Goal: Task Accomplishment & Management: Manage account settings

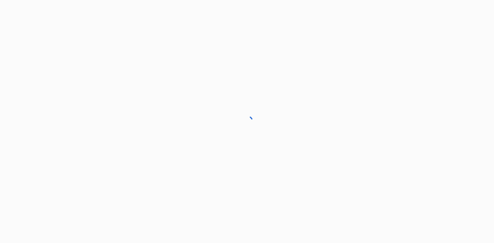
drag, startPoint x: 0, startPoint y: 0, endPoint x: 221, endPoint y: 140, distance: 261.7
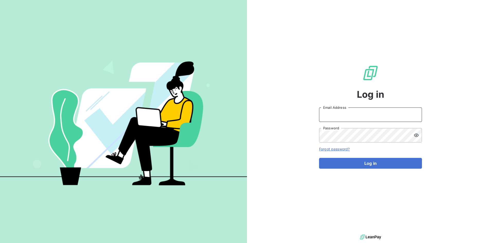
type input "n.crespo@vocalcom.com"
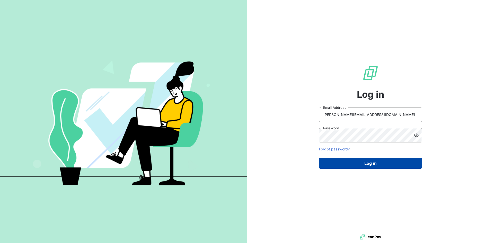
drag, startPoint x: 221, startPoint y: 140, endPoint x: 357, endPoint y: 166, distance: 138.0
click at [357, 166] on button "Log in" at bounding box center [370, 163] width 103 height 11
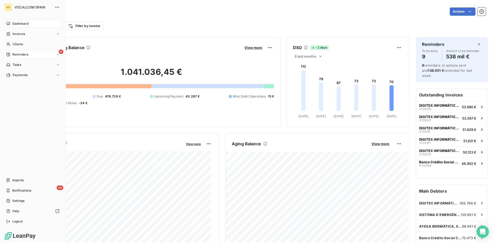
click at [13, 56] on span "Reminders" at bounding box center [20, 54] width 16 height 5
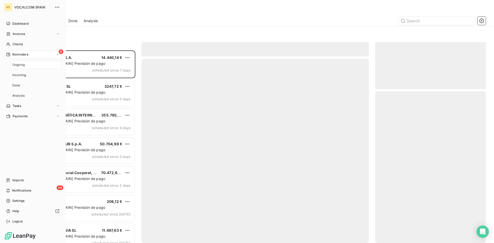
scroll to position [189, 107]
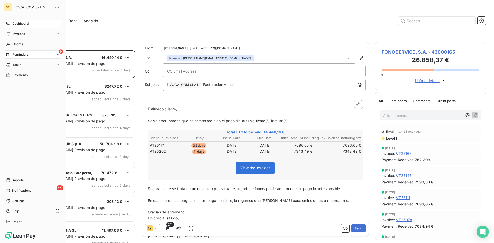
click at [15, 23] on span "Dashboard" at bounding box center [20, 23] width 16 height 5
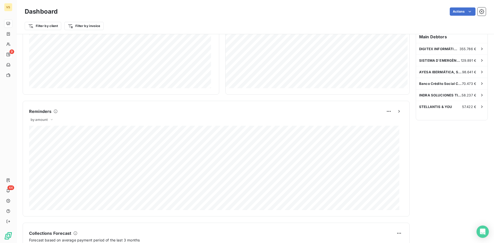
scroll to position [258, 0]
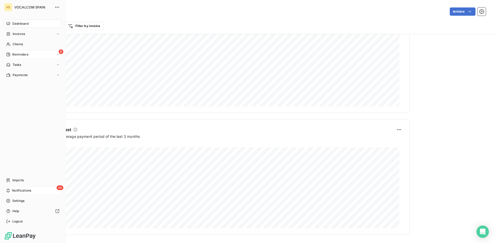
click at [22, 191] on span "Notifications" at bounding box center [21, 190] width 19 height 5
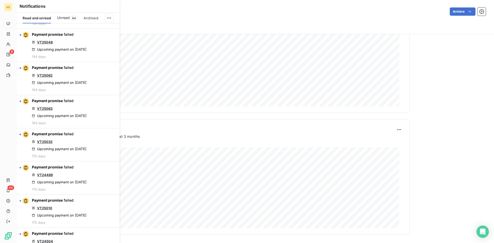
scroll to position [1054, 0]
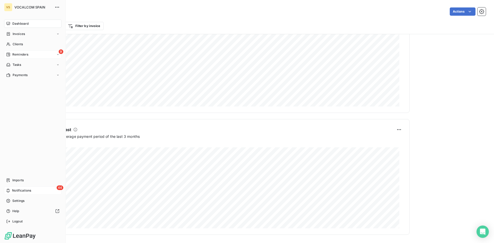
click at [27, 6] on span "VOCALCOM SPAIN" at bounding box center [32, 7] width 37 height 4
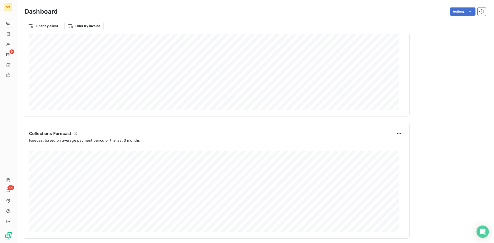
scroll to position [258, 0]
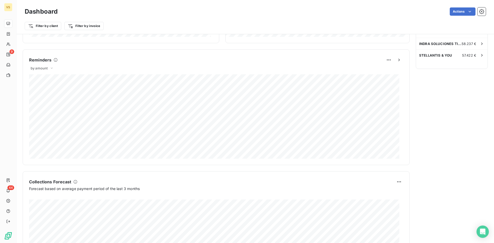
scroll to position [258, 0]
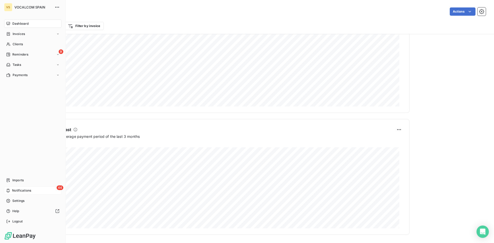
click at [27, 192] on span "Notifications" at bounding box center [21, 190] width 19 height 5
click at [15, 24] on span "Dashboard" at bounding box center [20, 23] width 16 height 5
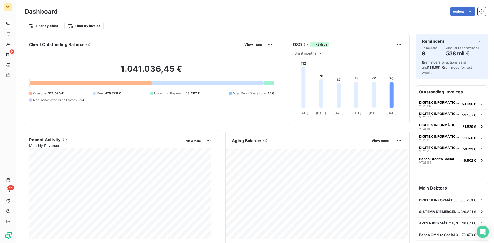
scroll to position [0, 0]
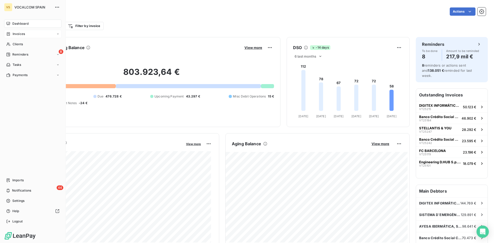
click at [24, 34] on span "Invoices" at bounding box center [19, 34] width 12 height 5
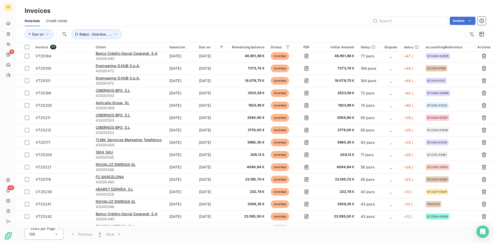
scroll to position [51, 0]
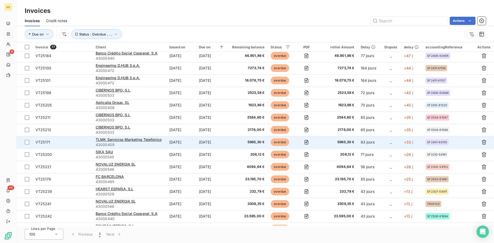
click at [129, 137] on td "TLMK Servicios Marketing Telefónico 43000409" at bounding box center [130, 142] width 74 height 12
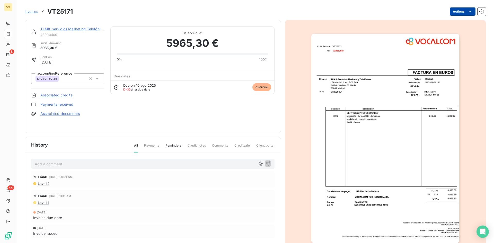
click at [455, 12] on html "VS 8 44 Invoices VT25171 Actions TLMK Servicios Marketing Telefónico 43000409 I…" at bounding box center [247, 121] width 494 height 243
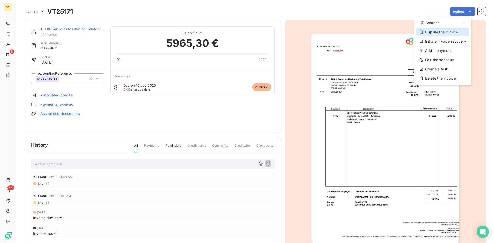
click at [445, 34] on div "Dispute the invoice" at bounding box center [442, 32] width 53 height 8
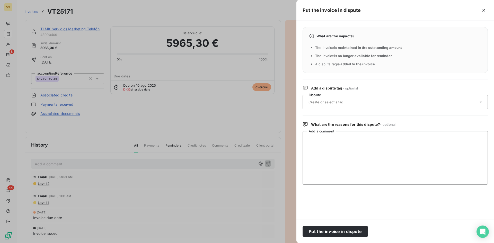
click at [364, 100] on div at bounding box center [392, 102] width 171 height 11
click at [312, 145] on textarea "Add a comment" at bounding box center [394, 157] width 185 height 53
click at [319, 229] on button "Put the invoice in dispute" at bounding box center [334, 231] width 65 height 11
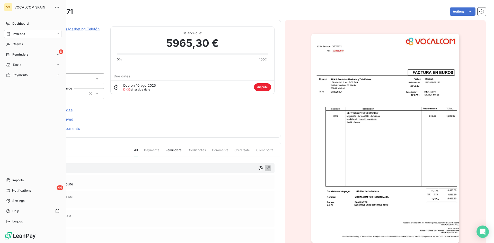
click at [14, 35] on span "Invoices" at bounding box center [19, 34] width 12 height 5
click at [19, 25] on span "Dashboard" at bounding box center [20, 23] width 16 height 5
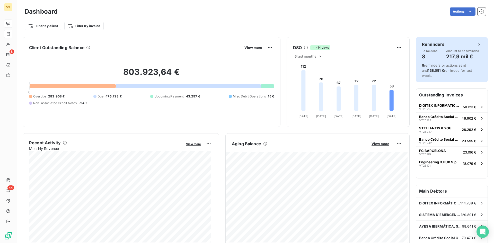
click at [446, 57] on h4 "217,9 mil €" at bounding box center [462, 56] width 33 height 8
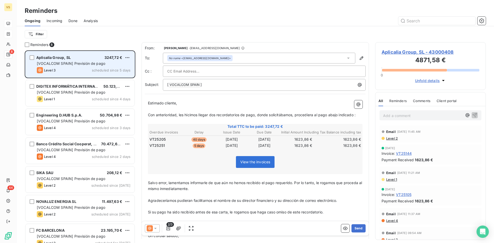
click at [91, 69] on div "Level 3 scheduled since 5 days" at bounding box center [84, 70] width 94 height 6
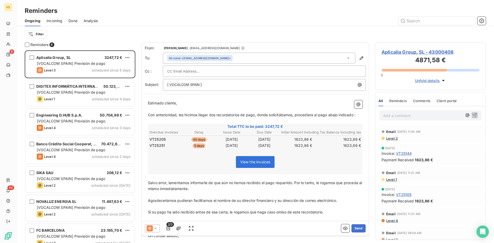
click at [170, 49] on span "Crespo Nuria" at bounding box center [176, 48] width 24 height 3
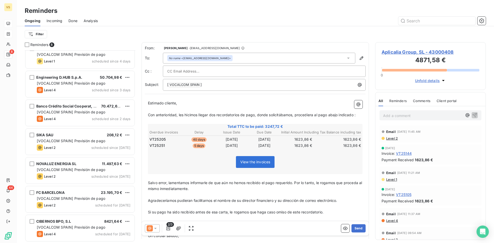
click at [241, 48] on icon at bounding box center [242, 48] width 3 height 3
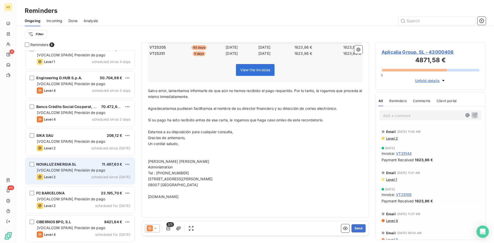
scroll to position [38, 0]
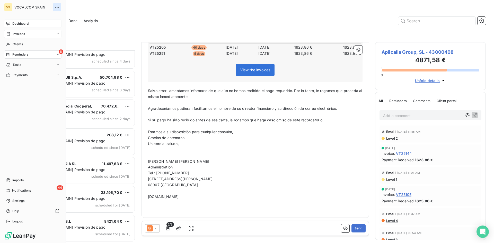
click at [55, 7] on icon "button" at bounding box center [57, 7] width 5 height 5
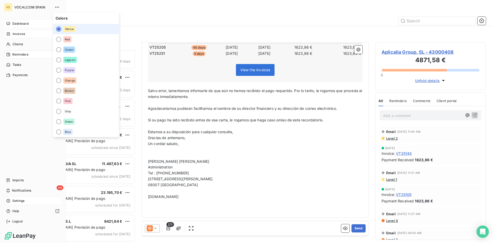
click at [18, 201] on span "Settings" at bounding box center [18, 200] width 12 height 5
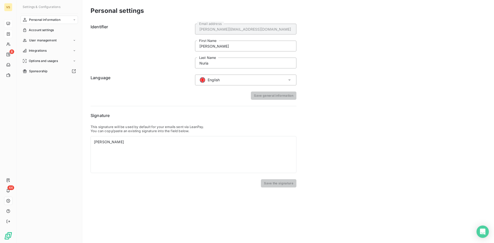
click at [254, 80] on div "English" at bounding box center [245, 80] width 101 height 11
click at [346, 89] on div "Personal settings Identifier n.crespo@vocalcom.com Email address Crespo First N…" at bounding box center [287, 121] width 411 height 243
click at [54, 31] on span "Account settings" at bounding box center [41, 30] width 25 height 5
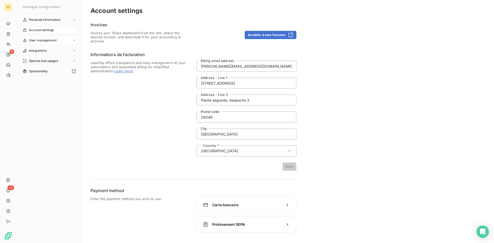
click at [49, 41] on span "User management" at bounding box center [43, 40] width 28 height 5
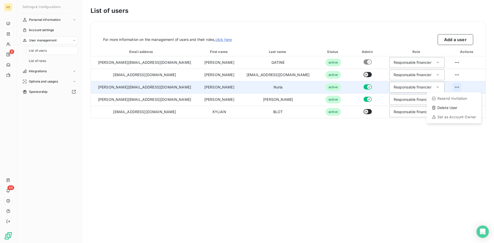
click at [452, 89] on html "VS 8 44 Settings & Configurations Personal information Account settings User ma…" at bounding box center [247, 121] width 494 height 243
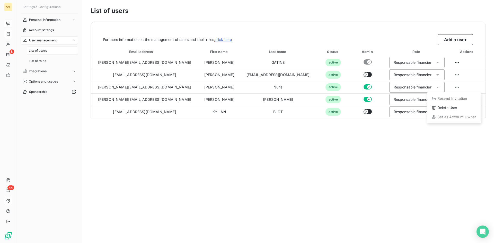
click at [44, 21] on html "VS 8 44 Settings & Configurations Personal information Account settings User ma…" at bounding box center [247, 121] width 494 height 243
click at [44, 21] on span "Personal information" at bounding box center [44, 19] width 31 height 5
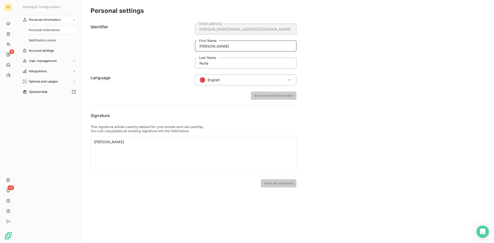
click at [218, 46] on input "Crespo" at bounding box center [245, 46] width 101 height 11
type input "Nuria"
click at [227, 62] on input "Nuria" at bounding box center [245, 63] width 101 height 11
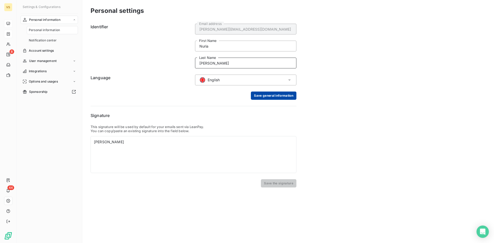
type input "Crespo"
click at [265, 96] on button "Save general information" at bounding box center [274, 96] width 46 height 8
click at [36, 63] on span "User management" at bounding box center [43, 61] width 28 height 5
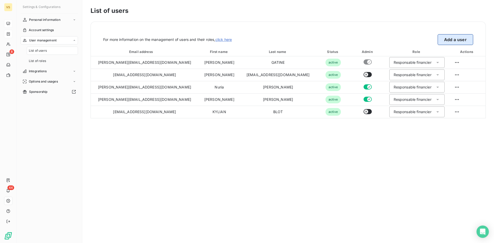
click at [455, 35] on button "Add a user" at bounding box center [454, 39] width 35 height 11
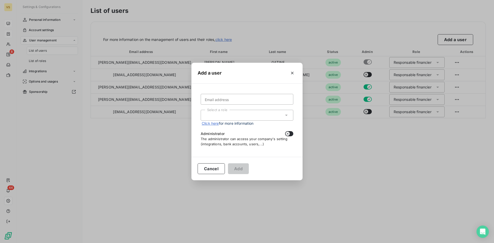
click at [283, 114] on div "Select a role" at bounding box center [247, 115] width 93 height 11
click at [291, 74] on icon "button" at bounding box center [291, 72] width 5 height 5
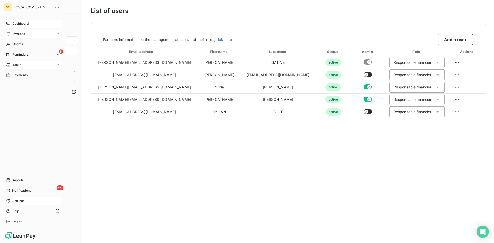
click at [15, 63] on span "Tasks" at bounding box center [17, 64] width 9 height 5
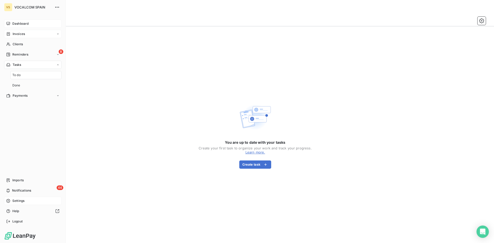
click at [17, 77] on span "To do" at bounding box center [16, 75] width 8 height 5
click at [17, 82] on div "Done" at bounding box center [35, 85] width 51 height 8
click at [34, 23] on div "Dashboard" at bounding box center [32, 24] width 57 height 8
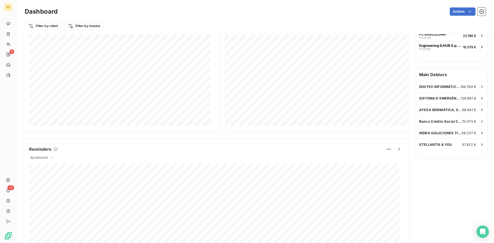
scroll to position [129, 0]
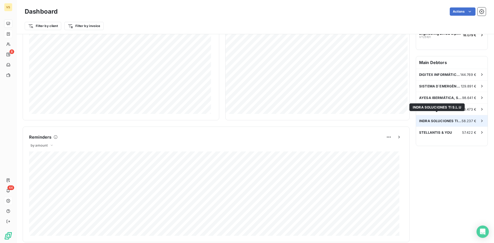
click at [428, 119] on span "INDRA SOLUCIONES TI S.L.U" at bounding box center [440, 121] width 42 height 4
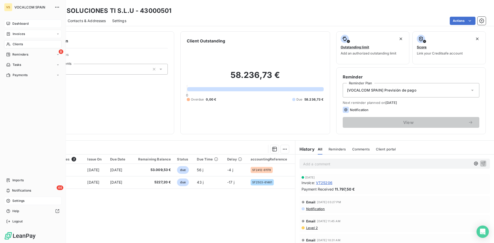
click at [16, 26] on span "Dashboard" at bounding box center [20, 23] width 16 height 5
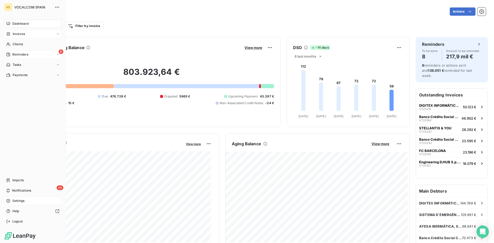
click at [10, 53] on div "Reminders" at bounding box center [17, 54] width 22 height 5
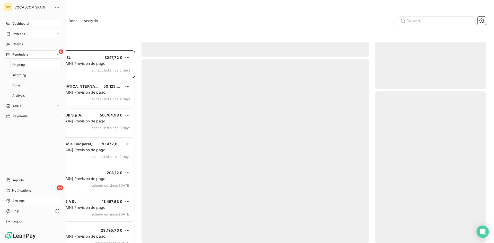
scroll to position [189, 107]
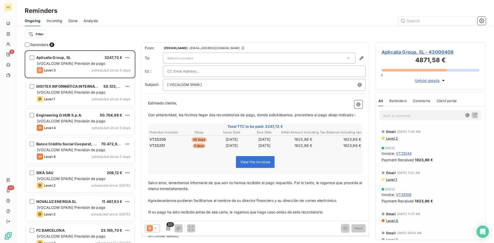
click at [346, 58] on icon at bounding box center [348, 58] width 5 height 5
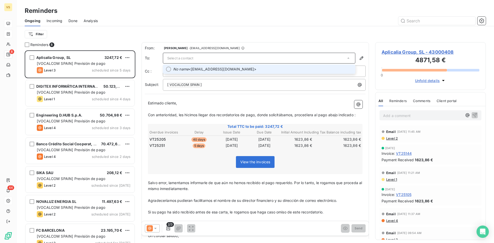
click at [346, 58] on icon at bounding box center [348, 58] width 5 height 5
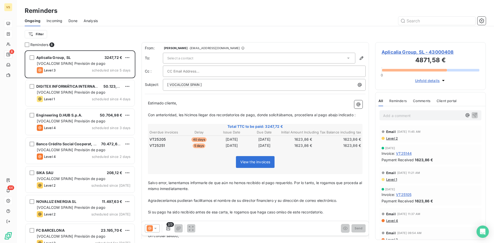
click at [347, 58] on icon at bounding box center [348, 58] width 3 height 1
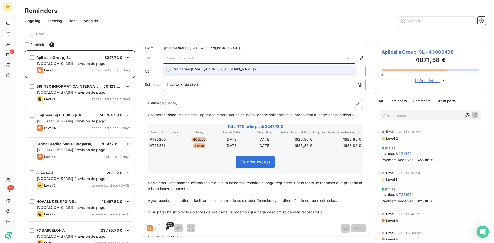
click at [319, 69] on span "No name <finanzas@aplicalia.com>" at bounding box center [262, 69] width 179 height 5
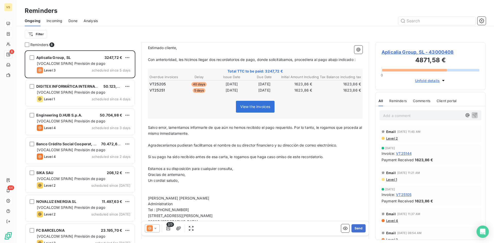
scroll to position [92, 0]
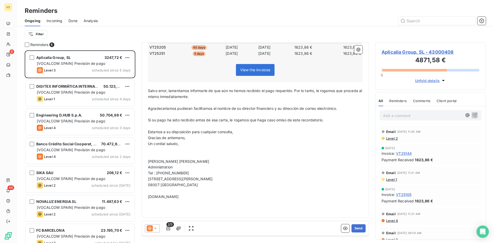
click at [188, 161] on p "Mari Carmen MONTES" at bounding box center [255, 162] width 214 height 6
click at [175, 165] on p "Administration" at bounding box center [255, 167] width 214 height 6
drag, startPoint x: 175, startPoint y: 166, endPoint x: 146, endPoint y: 163, distance: 29.2
click at [146, 163] on div "Estimado cliente, ﻿ Con anterioridad, les hicimos llegar dos recordatorios de p…" at bounding box center [255, 109] width 221 height 209
click at [352, 226] on button "Send" at bounding box center [358, 228] width 14 height 8
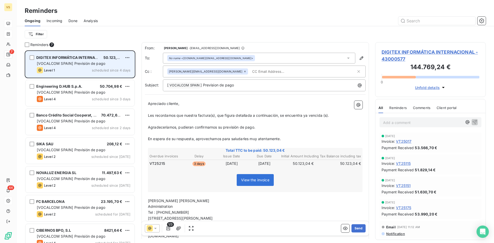
click at [62, 63] on span "[VOCALCOM SPAIN] Previsión de pago" at bounding box center [71, 63] width 68 height 4
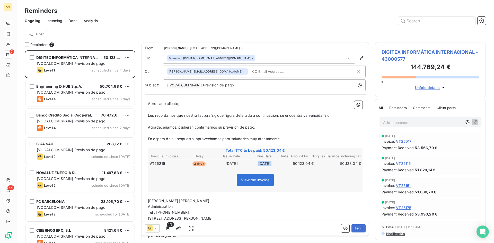
drag, startPoint x: 251, startPoint y: 162, endPoint x: 277, endPoint y: 165, distance: 25.9
click at [277, 165] on tr "VT25215 3 days Jul 11, 2025 Sep 9, 2025 50.123,04 € 50.123,04 €" at bounding box center [255, 164] width 212 height 6
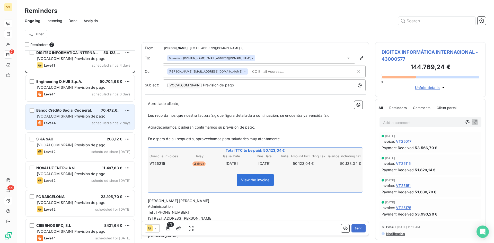
scroll to position [9, 0]
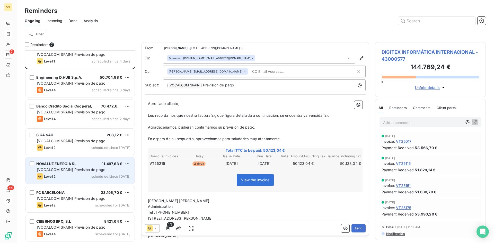
click at [66, 166] on span "NOVALUZ ENERGIA SL" at bounding box center [56, 163] width 40 height 4
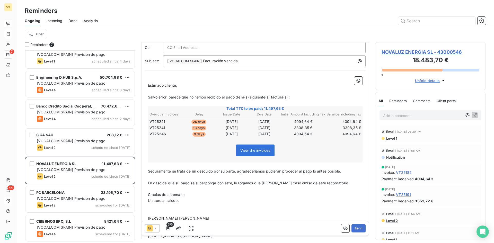
scroll to position [81, 0]
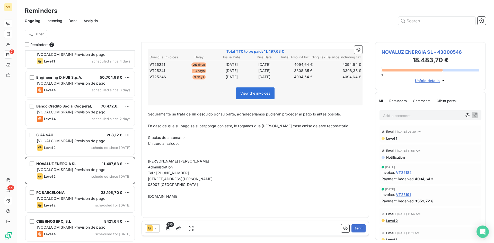
drag, startPoint x: 174, startPoint y: 166, endPoint x: 146, endPoint y: 161, distance: 28.2
click at [146, 161] on div "﻿ Estimado cliente, ﻿ Salvo error, parece que no hemos recibido el pago de la(s…" at bounding box center [255, 115] width 221 height 198
click at [185, 166] on p "Financial Controller" at bounding box center [255, 167] width 214 height 6
click at [356, 231] on button "Send" at bounding box center [358, 228] width 14 height 8
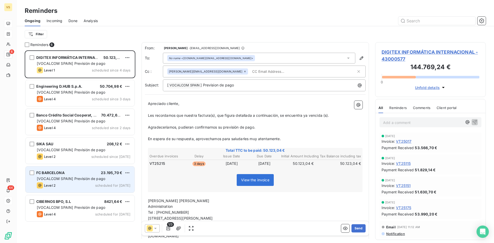
click at [60, 178] on span "[VOCALCOM SPAIN] Previsión de pago" at bounding box center [71, 178] width 68 height 4
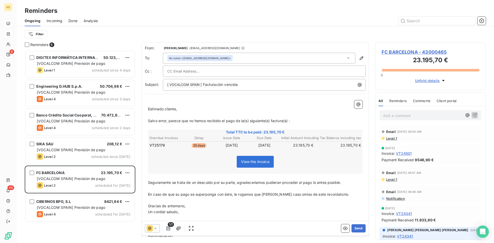
click at [346, 60] on icon at bounding box center [348, 58] width 5 height 5
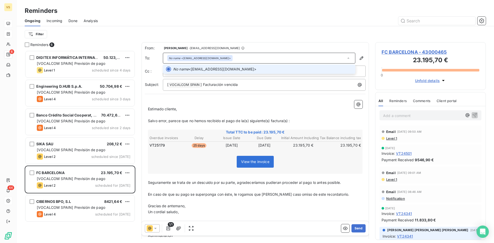
click at [317, 71] on span "No name <facturas@fcbarcelona.cat>" at bounding box center [262, 69] width 179 height 5
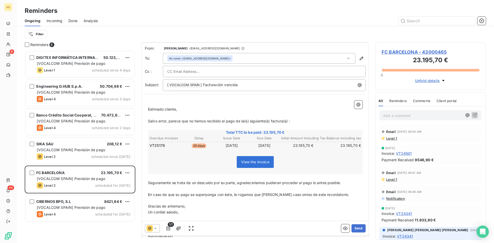
scroll to position [69, 0]
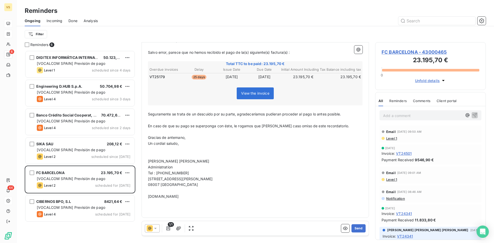
drag, startPoint x: 174, startPoint y: 167, endPoint x: 146, endPoint y: 162, distance: 28.7
click at [146, 162] on div "﻿ Estimado cliente, ﻿ Salvo error, parece que no hemos recibido el pago de la(s…" at bounding box center [255, 122] width 221 height 186
click at [184, 168] on p "Financial Controller" at bounding box center [255, 167] width 214 height 6
click at [241, 178] on p "Paseo de Gracia, 21 – Principal" at bounding box center [255, 179] width 214 height 6
click at [355, 228] on button "Send" at bounding box center [358, 228] width 14 height 8
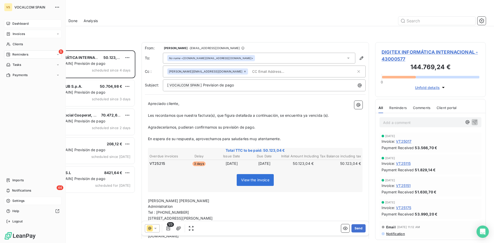
click at [17, 35] on span "Invoices" at bounding box center [19, 34] width 12 height 5
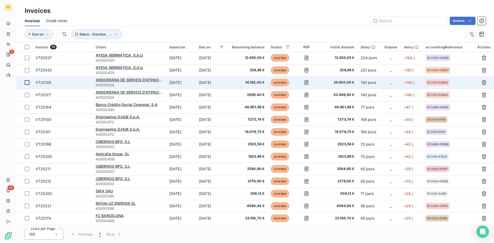
click at [28, 84] on div at bounding box center [27, 82] width 5 height 5
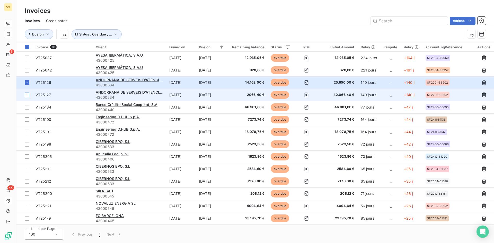
click at [27, 95] on div at bounding box center [27, 95] width 5 height 5
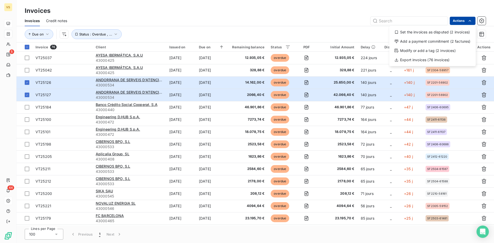
click at [465, 21] on html "VS 5 44 Invoices Invoices Credit notes Actions Set the invoices as disputed (2 …" at bounding box center [247, 121] width 494 height 243
click at [447, 40] on div "Add a payment commitment (2 factures)" at bounding box center [432, 41] width 82 height 8
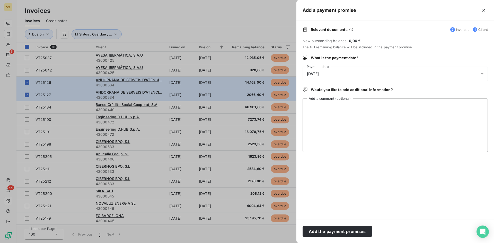
click at [319, 72] on span "13/09/2025" at bounding box center [313, 74] width 12 height 4
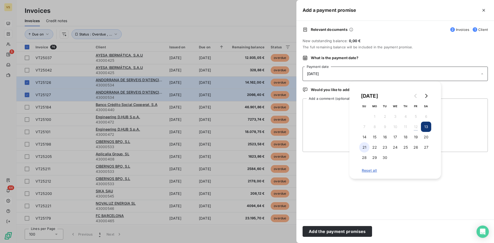
click at [364, 147] on button "21" at bounding box center [364, 147] width 10 height 10
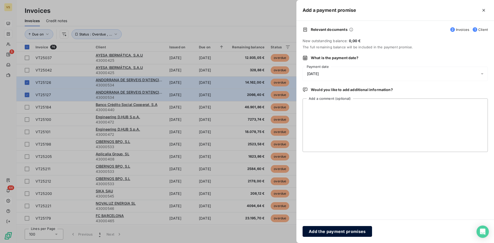
click at [343, 230] on button "Add the payment promises" at bounding box center [336, 231] width 69 height 11
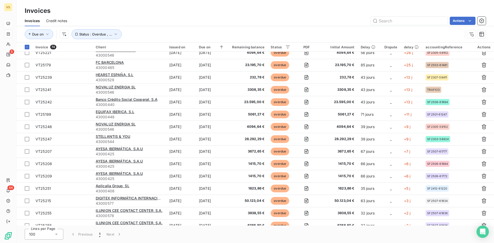
scroll to position [154, 0]
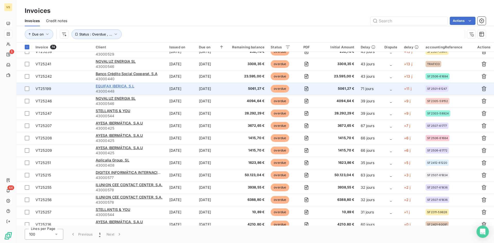
click at [119, 86] on span "EQUIFAX IBERICA, S.L" at bounding box center [115, 86] width 39 height 4
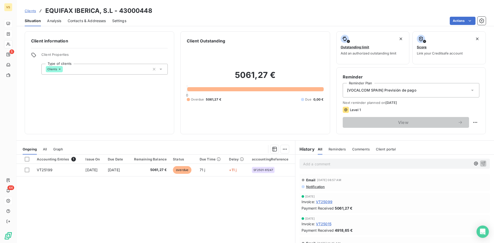
click at [372, 90] on span "[VOCALCOM SPAIN] Previsión de pago" at bounding box center [381, 90] width 69 height 5
click at [347, 111] on div "Level 1" at bounding box center [351, 110] width 18 height 6
click at [470, 120] on html "VS 5 44 Clients EQUIFAX IBERICA, S.L - 43000448 Situation Analysis Contacts & A…" at bounding box center [247, 121] width 494 height 243
click at [455, 131] on div "Reschedule this action" at bounding box center [450, 134] width 45 height 8
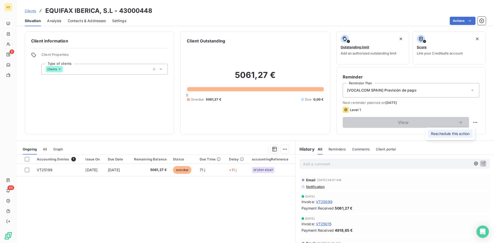
select select "8"
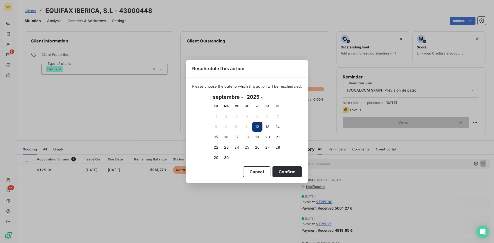
click at [257, 125] on button "12" at bounding box center [257, 127] width 10 height 10
click at [287, 171] on button "Confirm" at bounding box center [286, 171] width 29 height 11
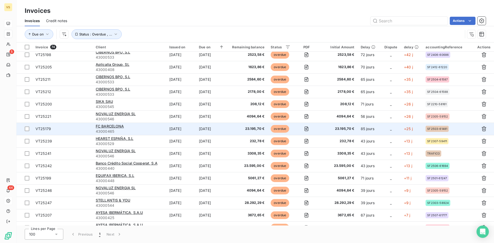
scroll to position [77, 0]
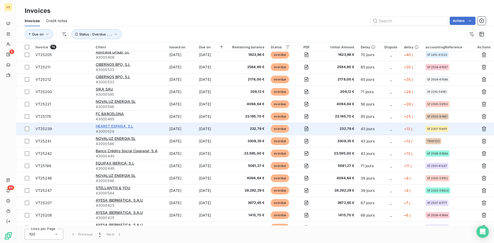
click at [110, 125] on span "HEARST ESPAÑA, S.L" at bounding box center [115, 126] width 38 height 4
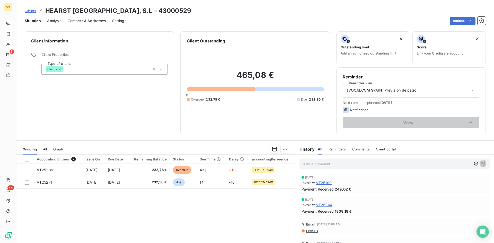
click at [351, 110] on span "Notification" at bounding box center [359, 110] width 19 height 4
click at [386, 93] on span "[VOCALCOM SPAIN] Previsión de pago" at bounding box center [381, 90] width 69 height 5
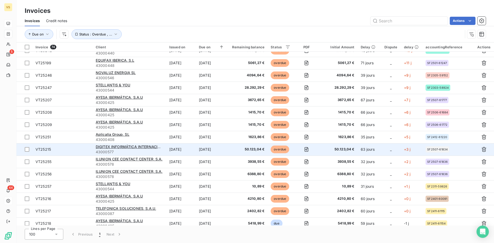
scroll to position [206, 0]
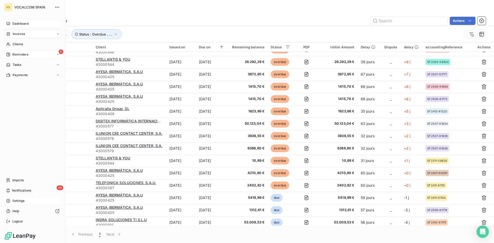
click at [17, 53] on span "Reminders" at bounding box center [20, 54] width 16 height 5
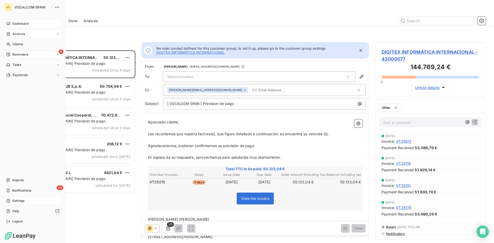
scroll to position [189, 107]
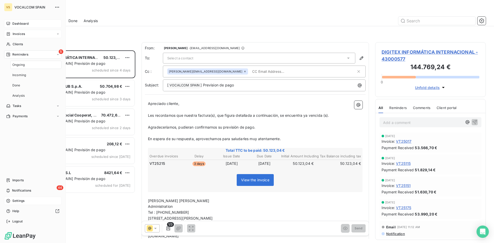
click at [23, 64] on span "Ongoing" at bounding box center [18, 64] width 12 height 5
click at [21, 56] on span "Reminders" at bounding box center [20, 54] width 16 height 5
click at [21, 76] on span "Incoming" at bounding box center [19, 75] width 14 height 5
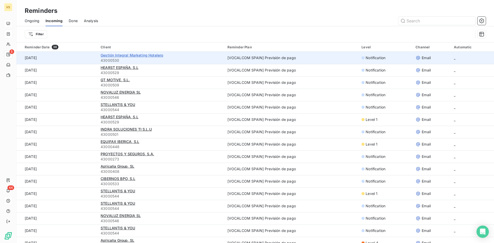
click at [110, 55] on span "Gestión Integral Marketing Hotelero" at bounding box center [132, 55] width 62 height 4
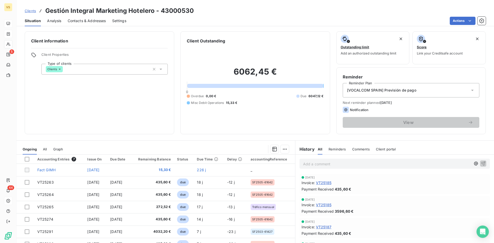
click at [399, 90] on span "[VOCALCOM SPAIN] Previsión de pago" at bounding box center [381, 90] width 69 height 5
click at [393, 102] on span "[VOCALCOM SPAIN] Previsión de pago" at bounding box center [380, 103] width 69 height 5
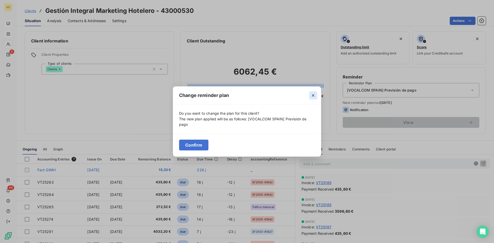
click at [313, 94] on icon "button" at bounding box center [312, 95] width 5 height 5
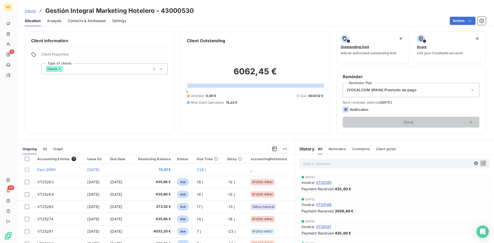
scroll to position [26, 0]
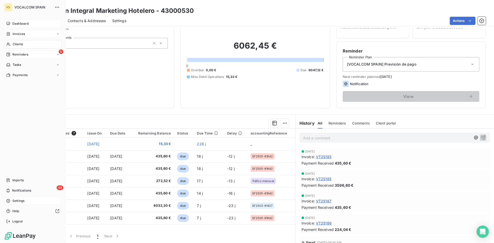
click at [11, 54] on div "Reminders" at bounding box center [17, 54] width 22 height 5
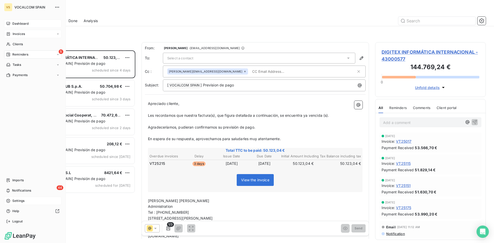
scroll to position [189, 107]
